Goal: Task Accomplishment & Management: Use online tool/utility

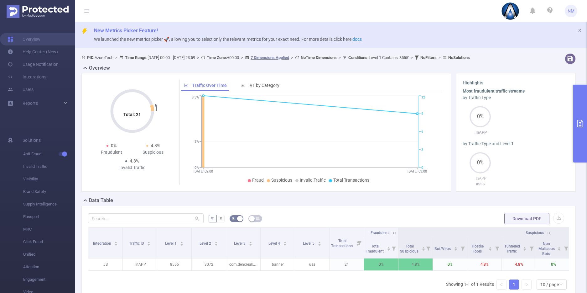
scroll to position [0, 92]
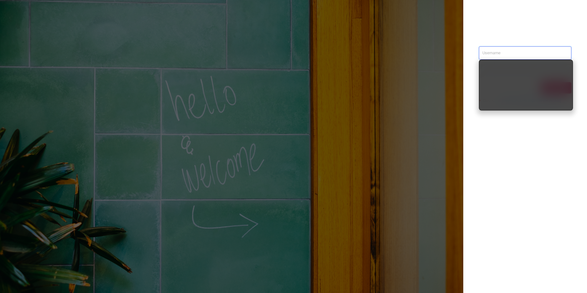
type input "nathan@azuretech.io"
click at [512, 154] on div "nathan@azuretech.io Sign in contact us info@protected.media" at bounding box center [525, 146] width 124 height 293
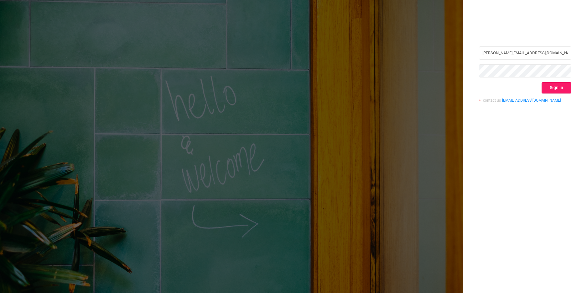
click at [554, 88] on button "Sign in" at bounding box center [557, 87] width 30 height 11
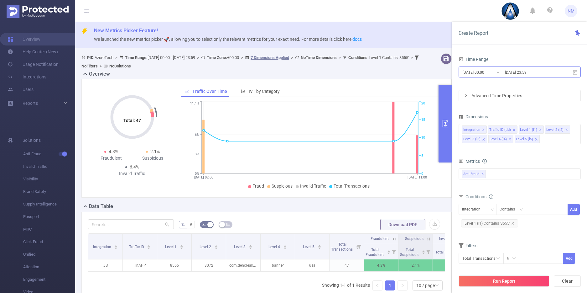
click at [488, 73] on input "[DATE] 00:00" at bounding box center [487, 72] width 51 height 8
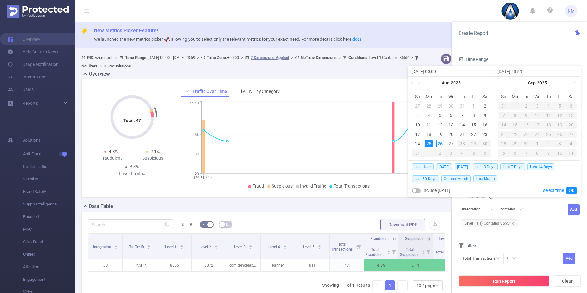
click at [436, 70] on input "[DATE] 00:00" at bounding box center [451, 72] width 80 height 8
type input "2025-08-25 0:00"
type input "2025-08-25 10:00"
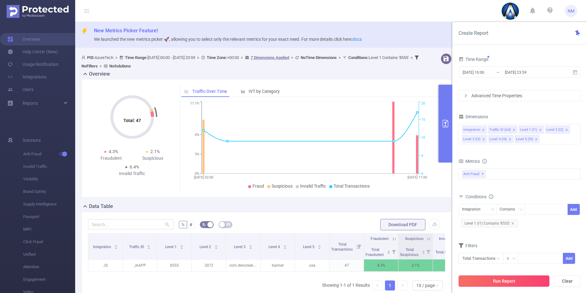
click at [528, 283] on button "Run Report" at bounding box center [504, 280] width 91 height 11
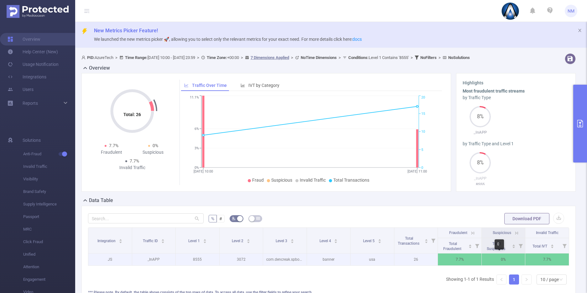
scroll to position [0, 1]
click at [469, 231] on icon at bounding box center [472, 233] width 6 height 6
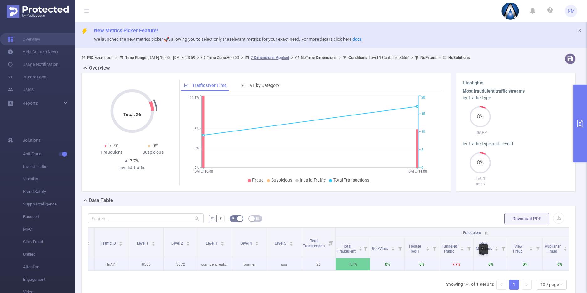
scroll to position [0, 33]
